Goal: Transaction & Acquisition: Purchase product/service

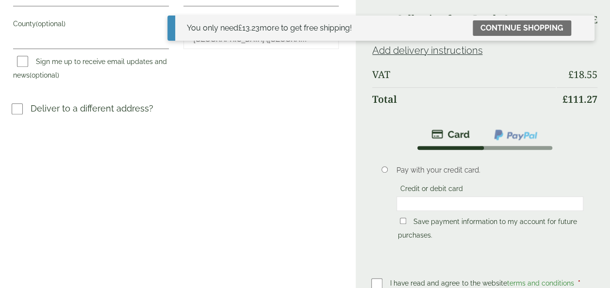
click at [382, 277] on label at bounding box center [380, 284] width 19 height 14
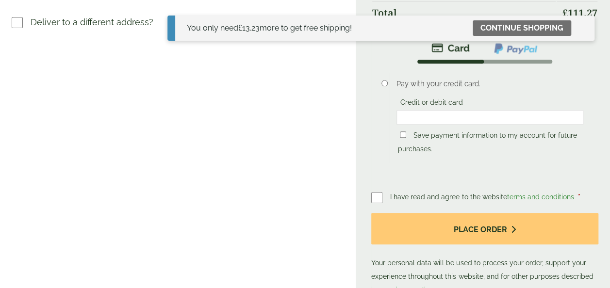
scroll to position [430, 0]
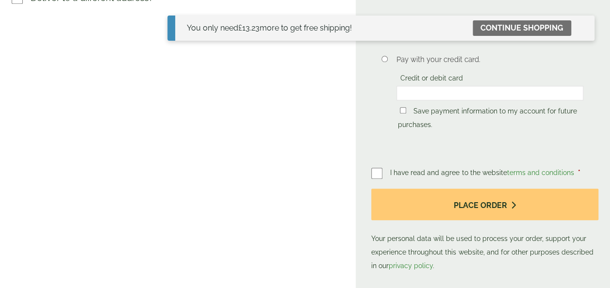
click at [488, 189] on button "Place order" at bounding box center [484, 205] width 227 height 32
